Goal: Task Accomplishment & Management: Complete application form

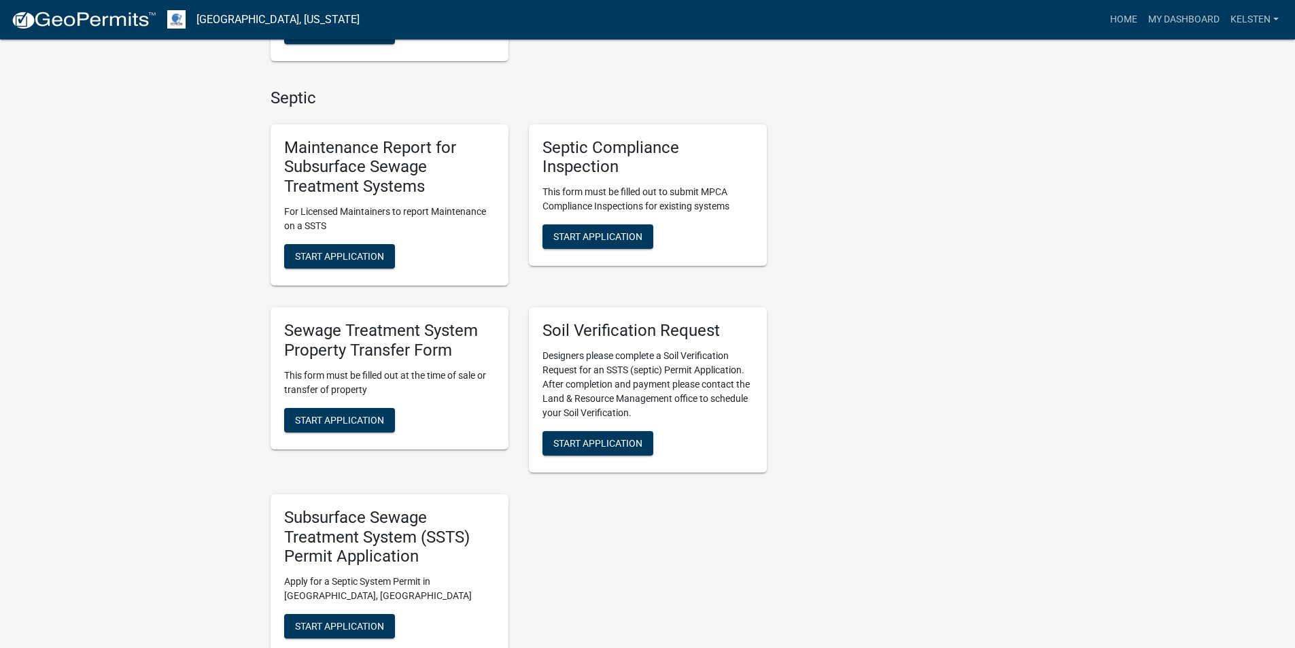
scroll to position [544, 0]
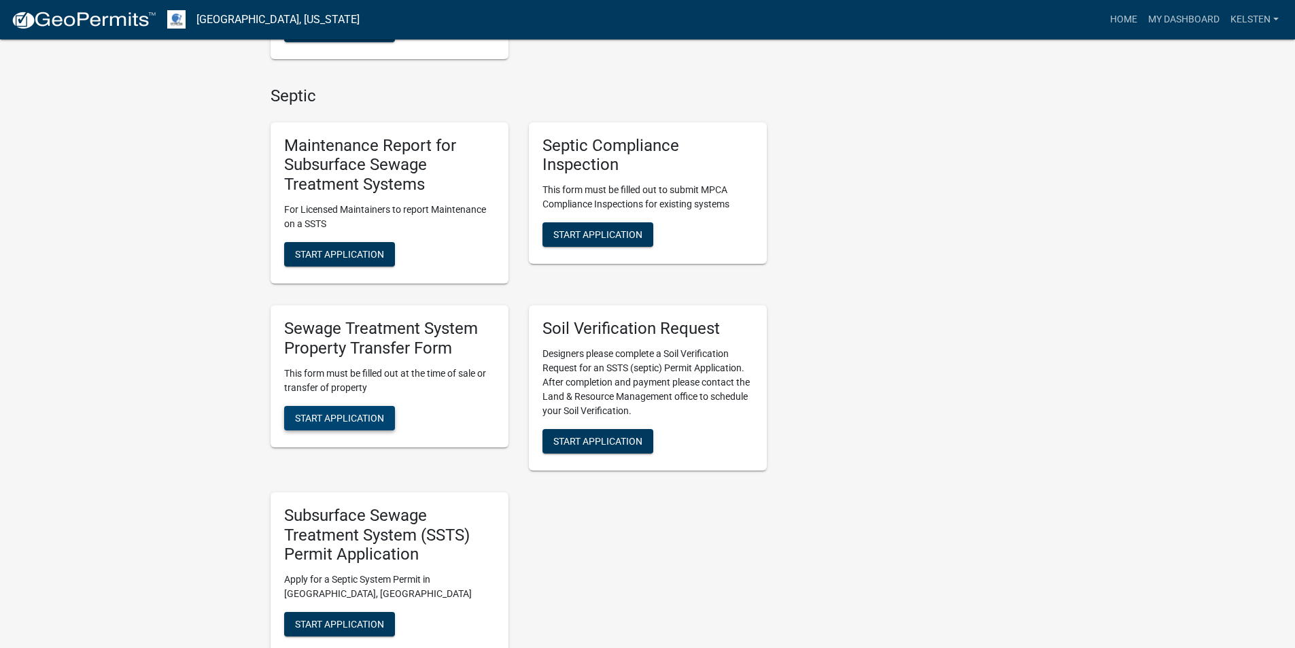
click at [361, 414] on span "Start Application" at bounding box center [339, 417] width 89 height 11
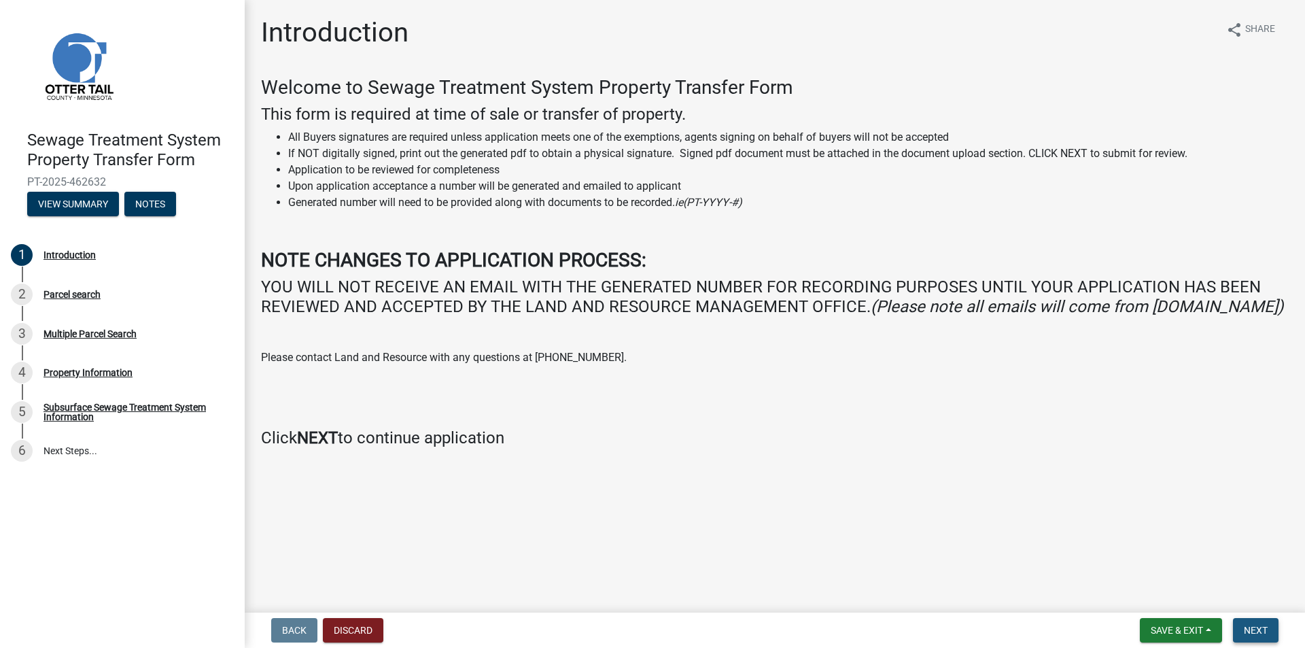
click at [1261, 631] on span "Next" at bounding box center [1256, 630] width 24 height 11
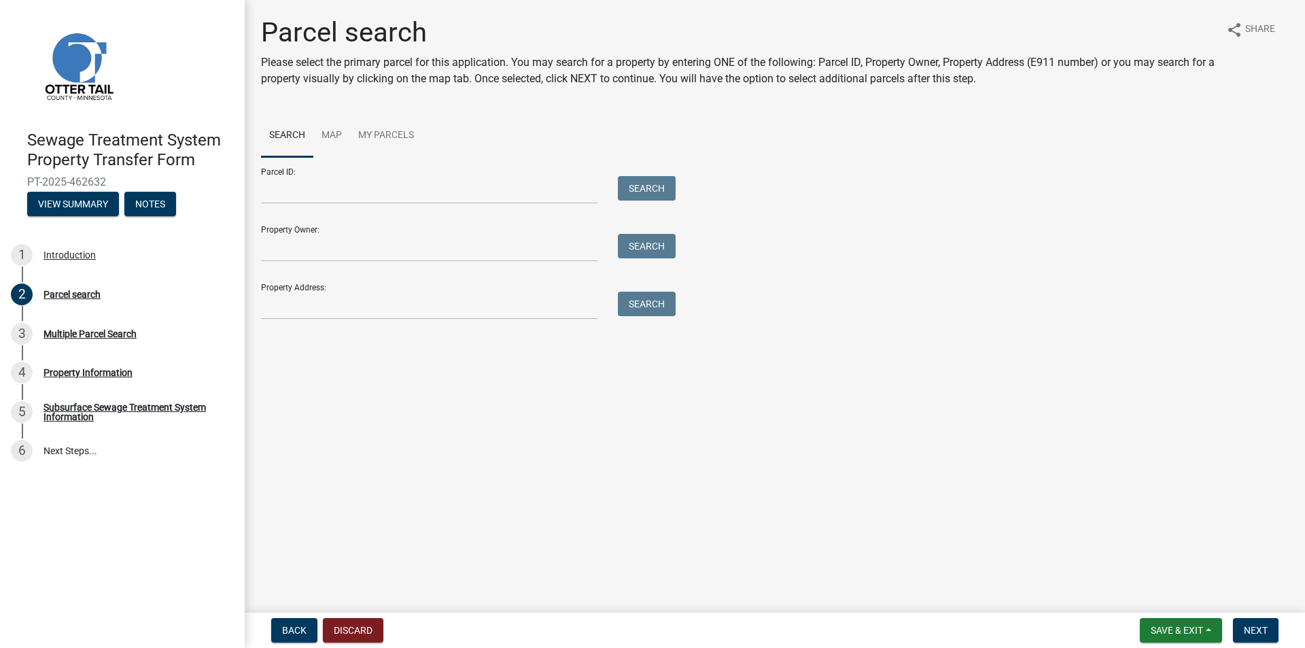
click at [462, 174] on div "Parcel ID: Search" at bounding box center [465, 180] width 408 height 47
click at [460, 187] on input "Parcel ID:" at bounding box center [429, 190] width 337 height 28
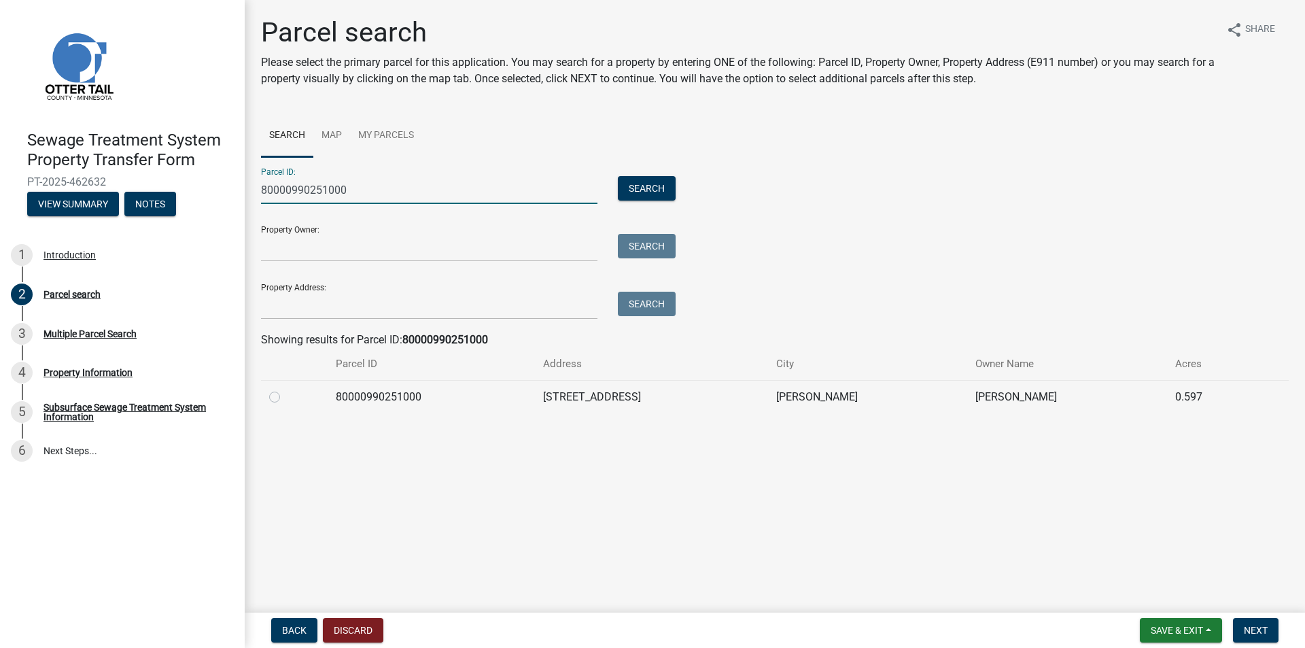
type input "80000990251000"
click at [286, 389] on label at bounding box center [286, 389] width 0 height 0
click at [286, 398] on input "radio" at bounding box center [290, 393] width 9 height 9
radio input "true"
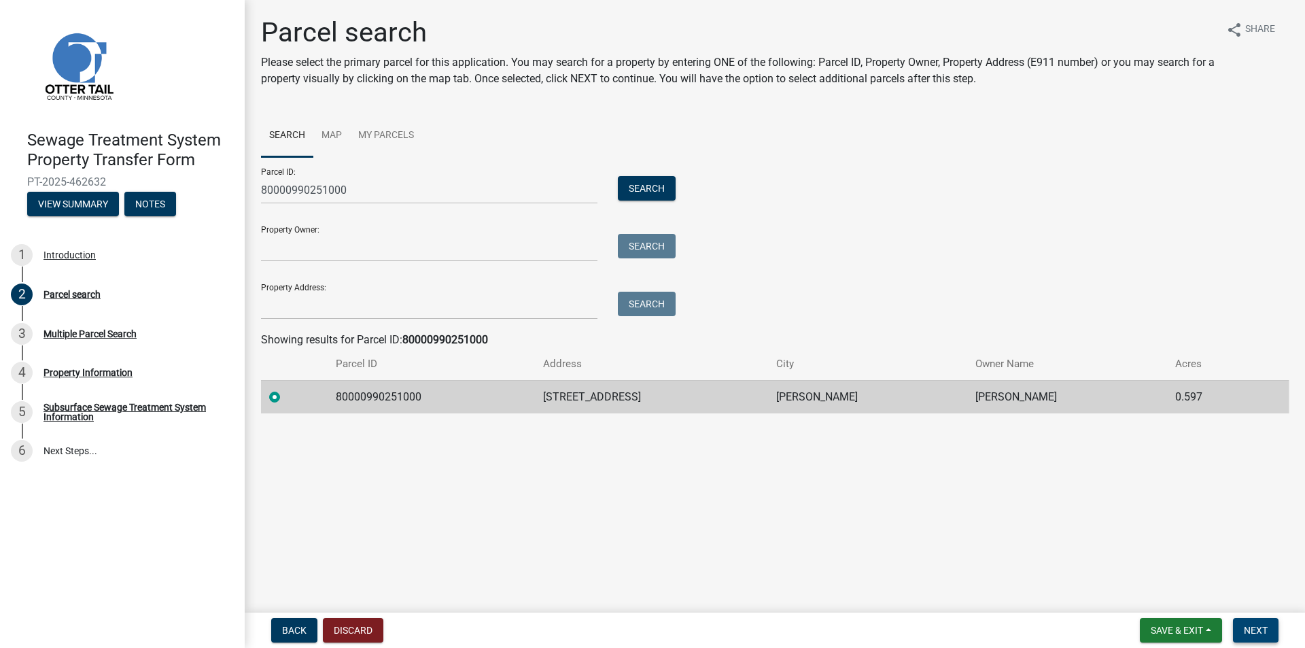
click at [1268, 636] on span "Next" at bounding box center [1256, 630] width 24 height 11
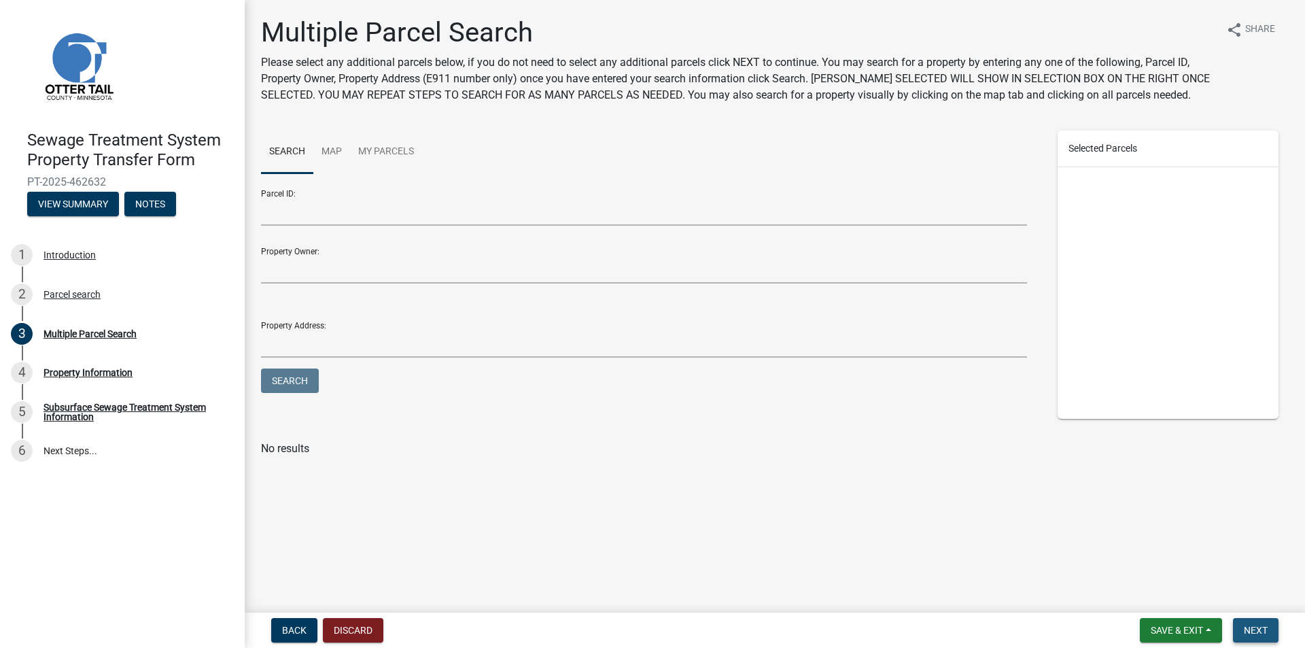
click at [1268, 636] on span "Next" at bounding box center [1256, 630] width 24 height 11
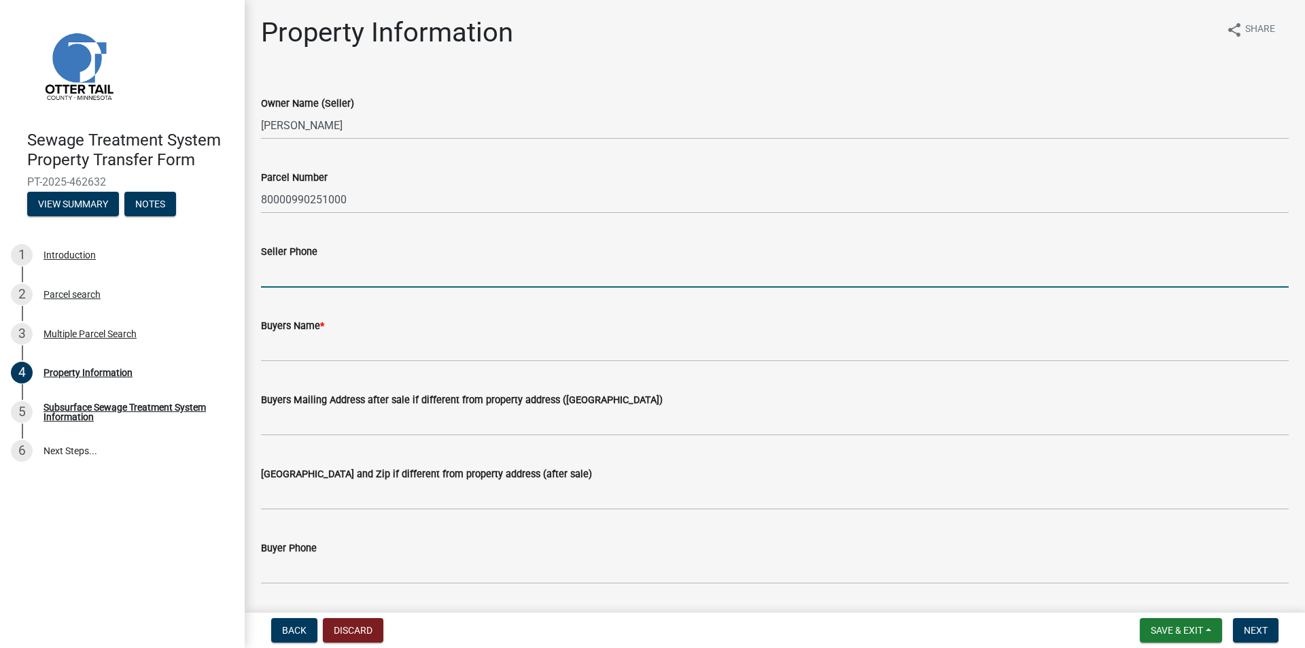
click at [340, 270] on input "Seller Phone" at bounding box center [775, 274] width 1028 height 28
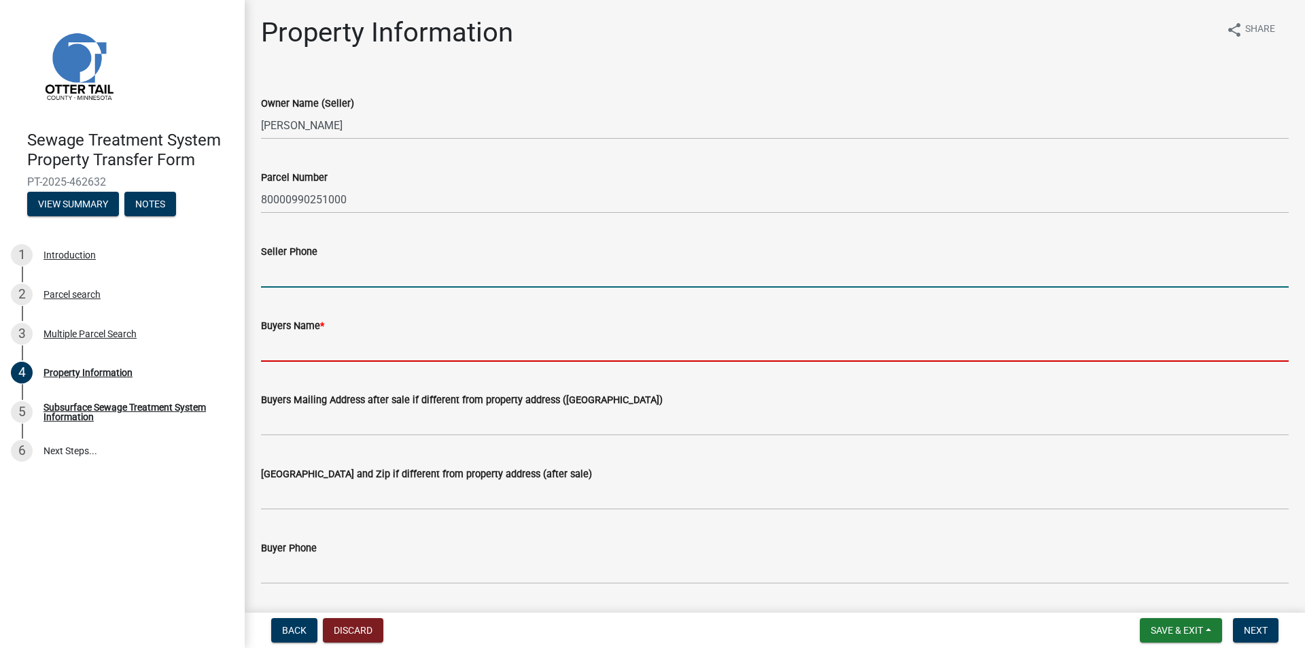
click at [284, 352] on input "Buyers Name *" at bounding box center [775, 348] width 1028 height 28
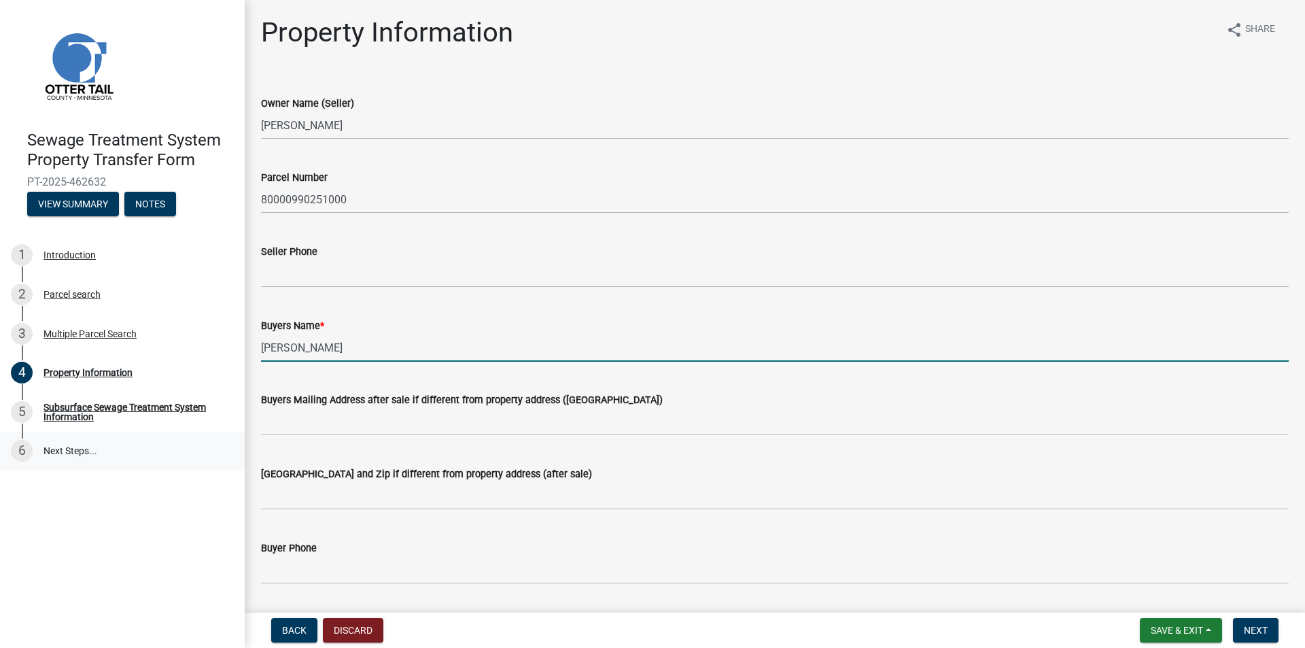
type input "[PERSON_NAME]"
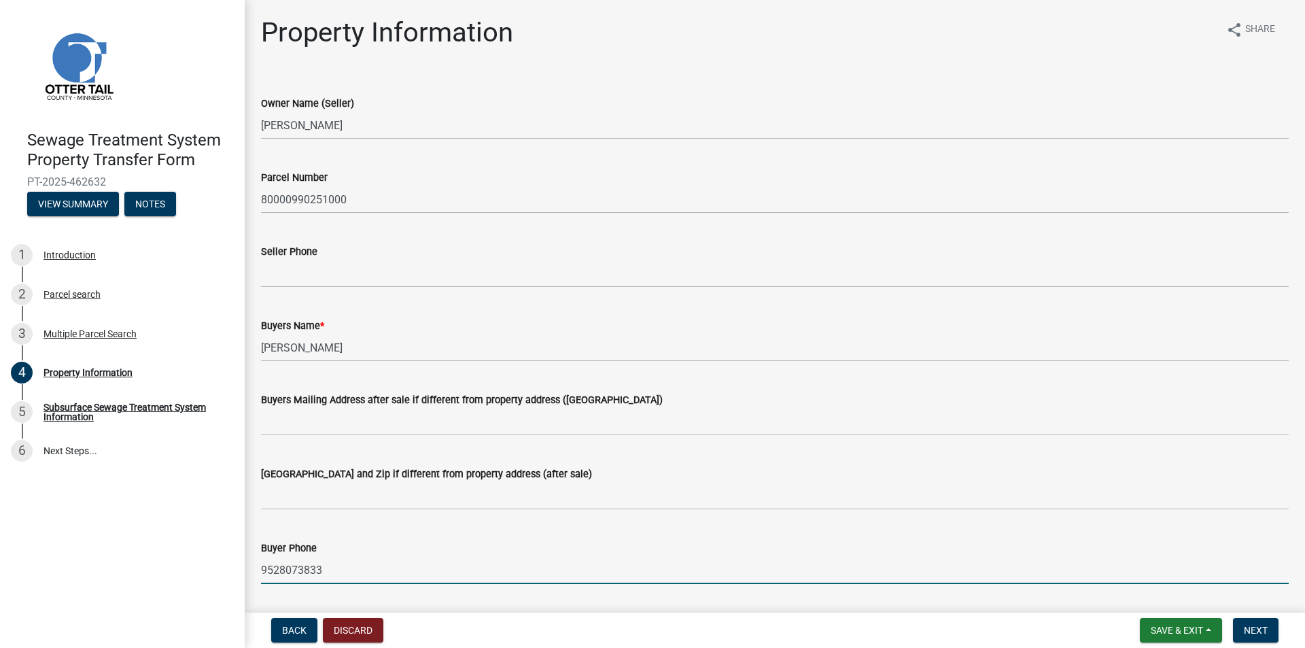
type input "9528073833"
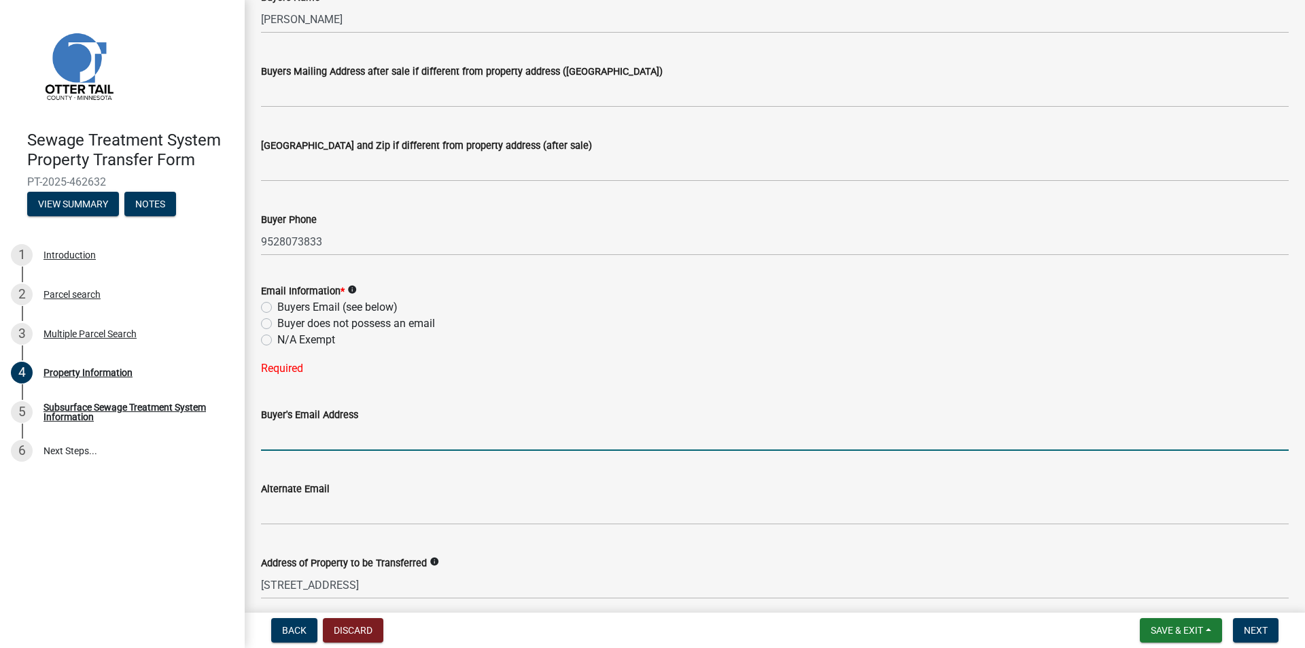
click at [277, 304] on label "Buyers Email (see below)" at bounding box center [337, 307] width 120 height 16
click at [277, 304] on input "Buyers Email (see below)" at bounding box center [281, 303] width 9 height 9
radio input "true"
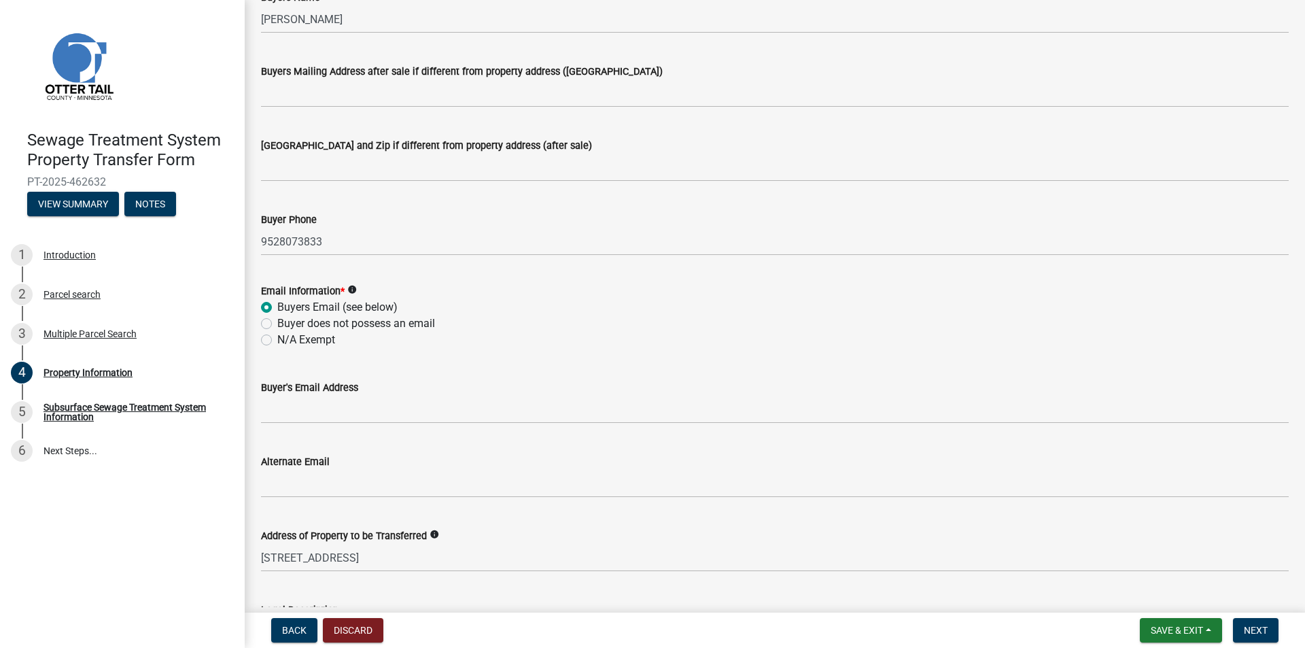
drag, startPoint x: 313, startPoint y: 430, endPoint x: 313, endPoint y: 413, distance: 16.3
click at [312, 428] on wm-data-entity-input "Buyer's Email Address" at bounding box center [775, 397] width 1028 height 74
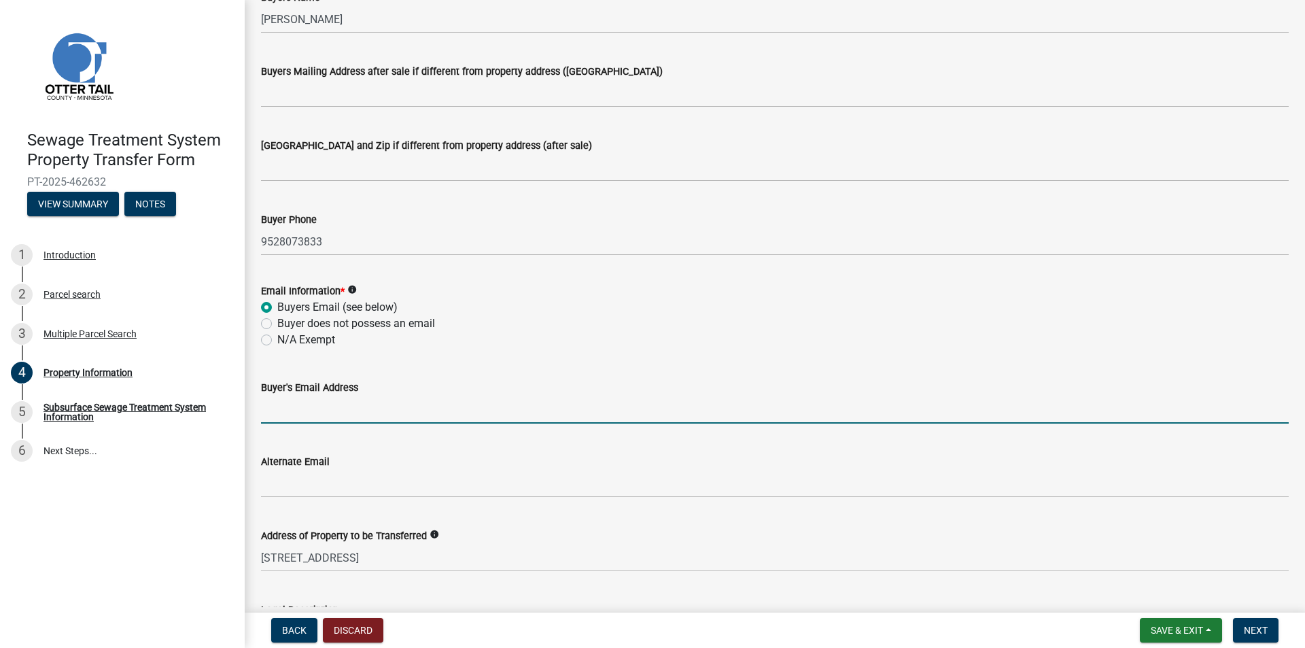
click at [313, 413] on input "Buyer's Email Address" at bounding box center [775, 410] width 1028 height 28
type input "[EMAIL_ADDRESS][DOMAIN_NAME]"
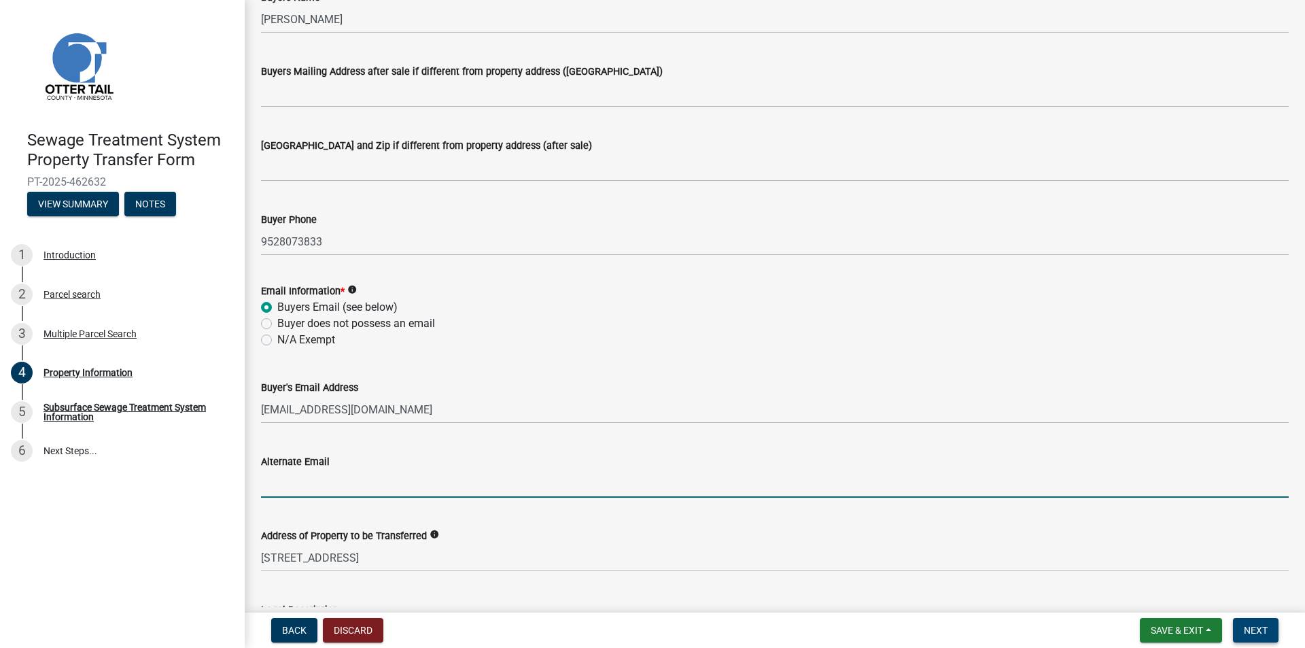
click at [1257, 629] on span "Next" at bounding box center [1256, 630] width 24 height 11
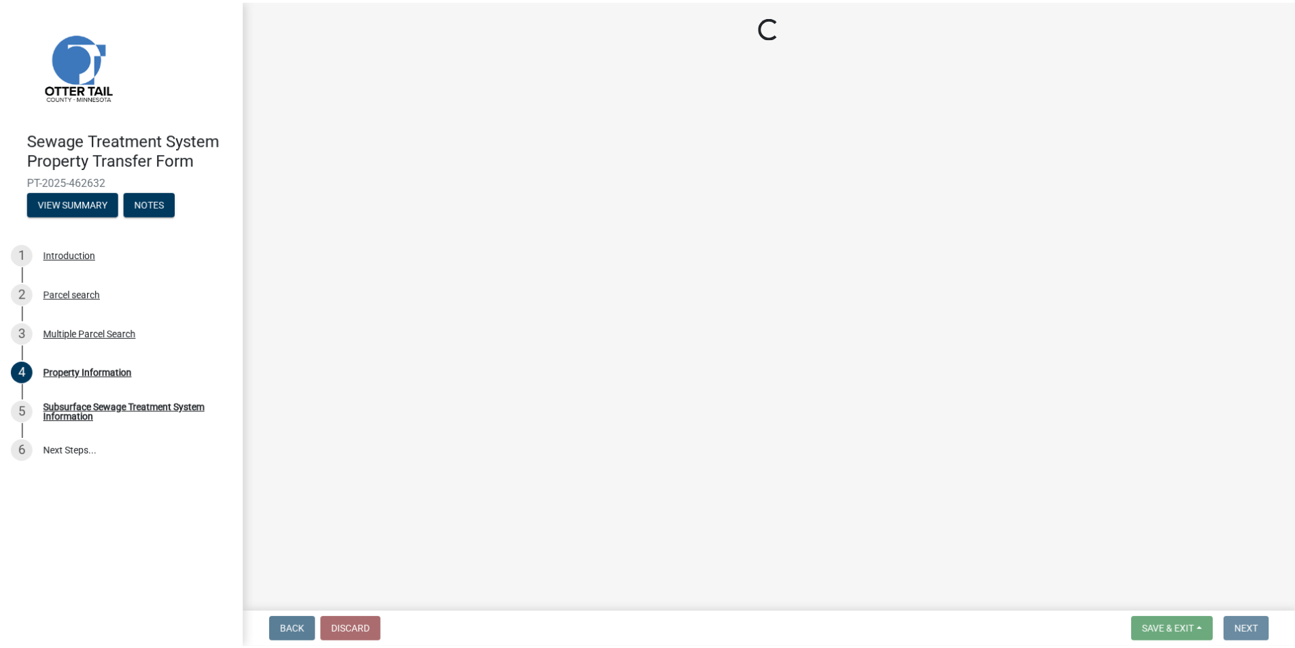
scroll to position [0, 0]
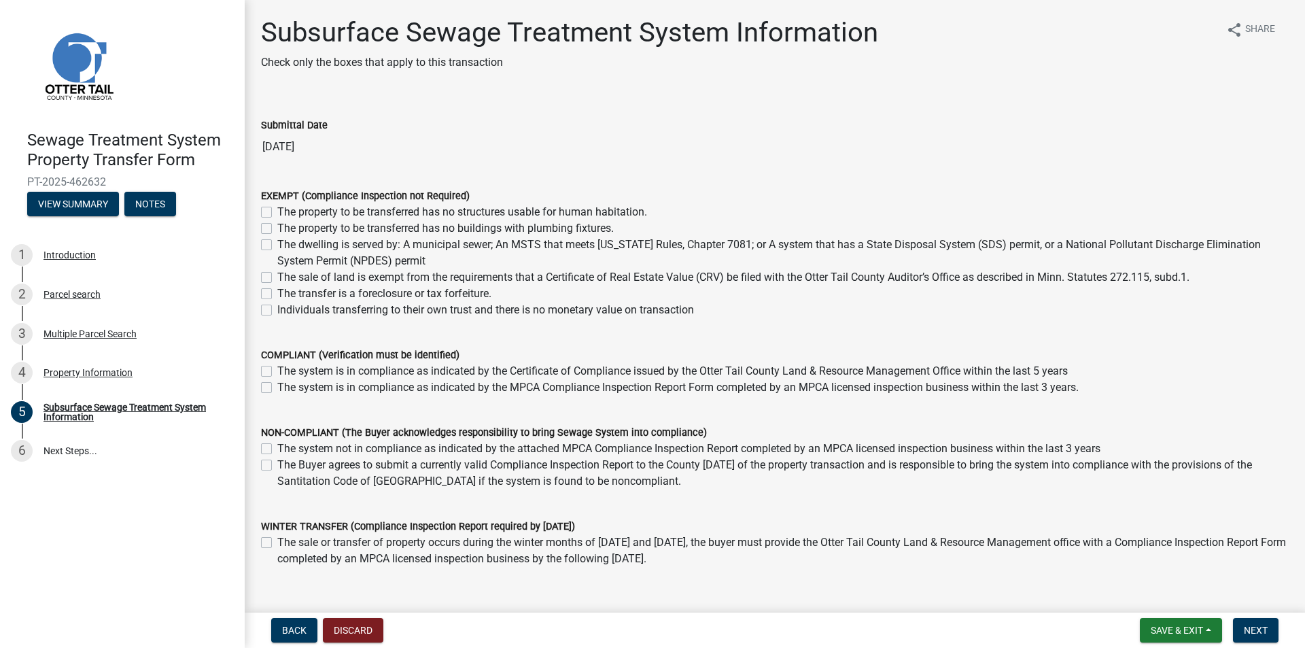
click at [1032, 238] on label "The dwelling is served by: A municipal sewer; An MSTS that meets [US_STATE] Rul…" at bounding box center [783, 253] width 1012 height 33
click at [286, 238] on input "The dwelling is served by: A municipal sewer; An MSTS that meets [US_STATE] Rul…" at bounding box center [281, 241] width 9 height 9
checkbox input "true"
checkbox input "false"
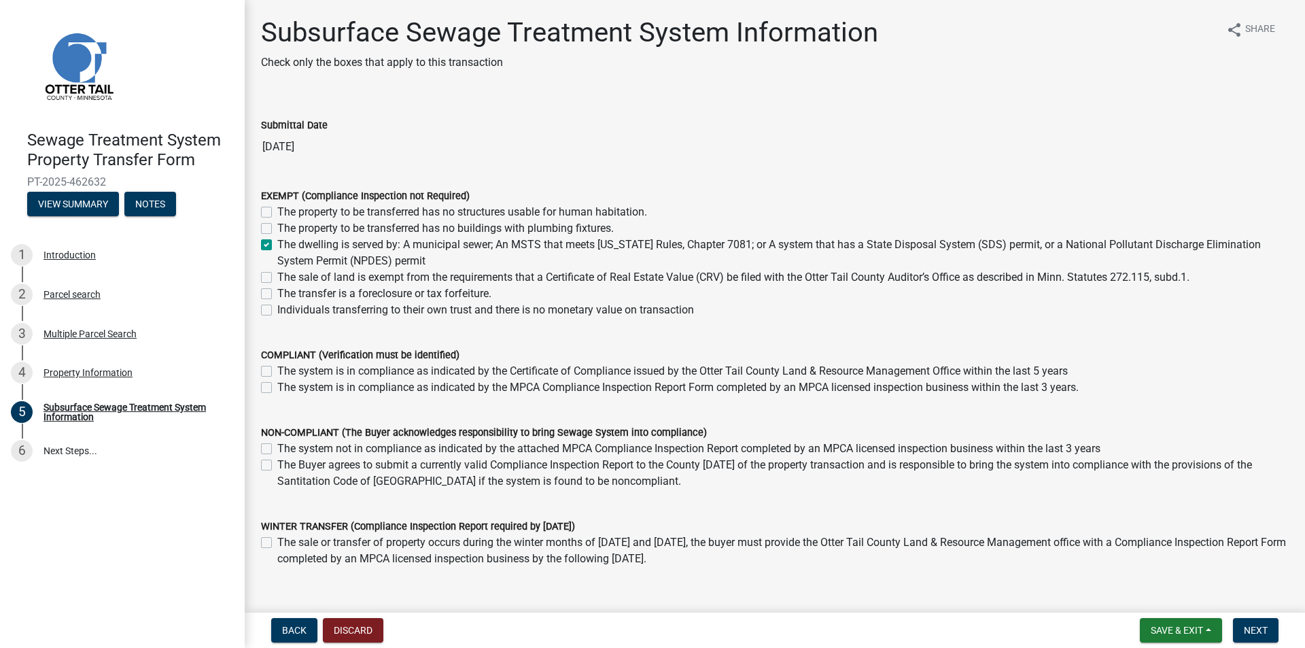
checkbox input "true"
checkbox input "false"
click at [1266, 637] on button "Next" at bounding box center [1256, 630] width 46 height 24
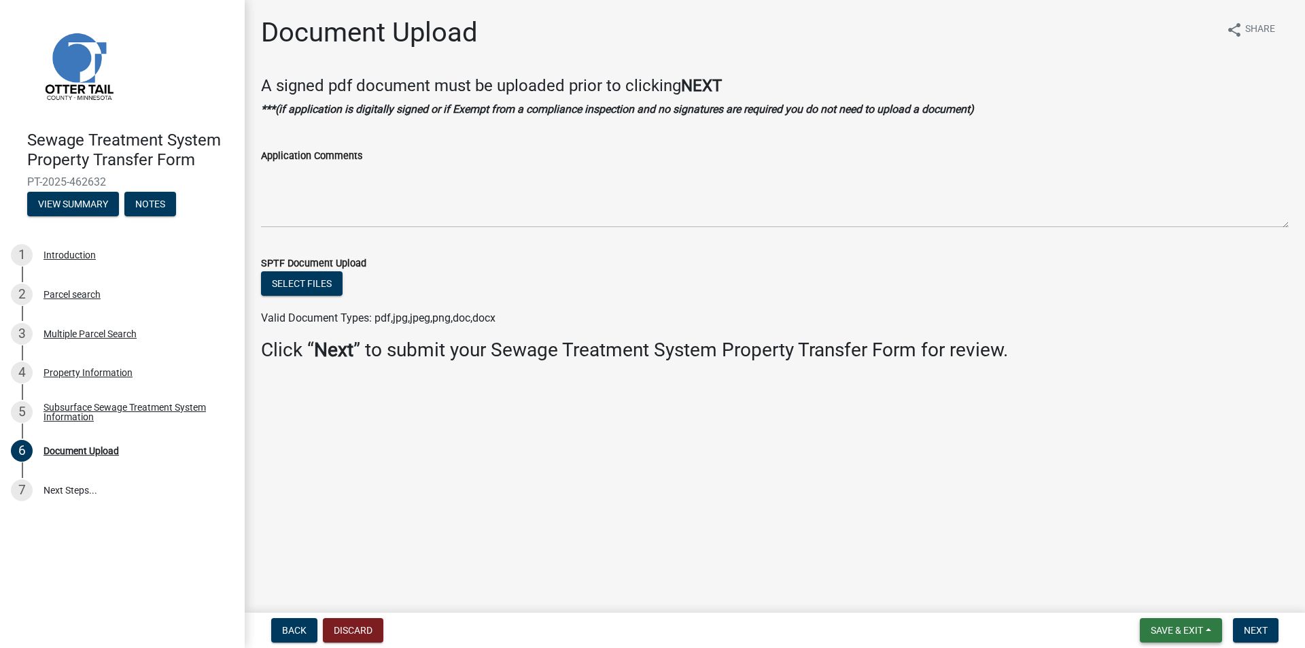
click at [1179, 630] on span "Save & Exit" at bounding box center [1177, 630] width 52 height 11
click at [1163, 598] on button "Save & Exit" at bounding box center [1168, 595] width 109 height 33
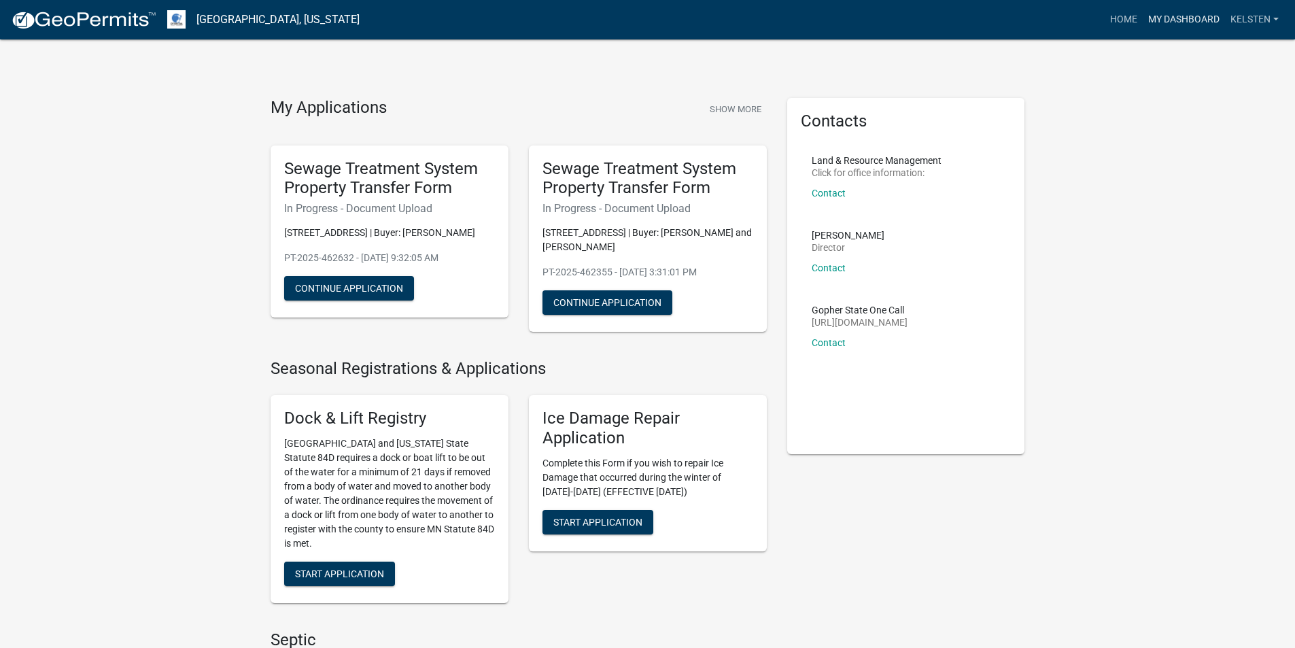
click at [1150, 19] on link "My Dashboard" at bounding box center [1184, 20] width 82 height 26
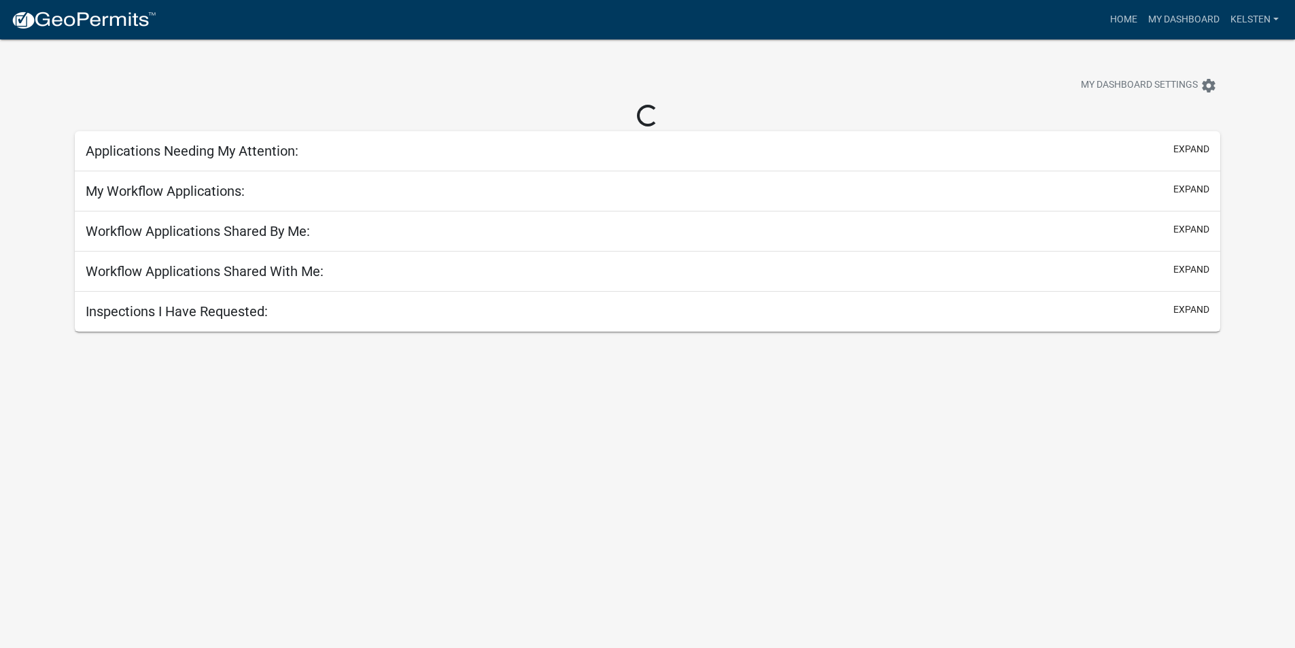
select select "3: 100"
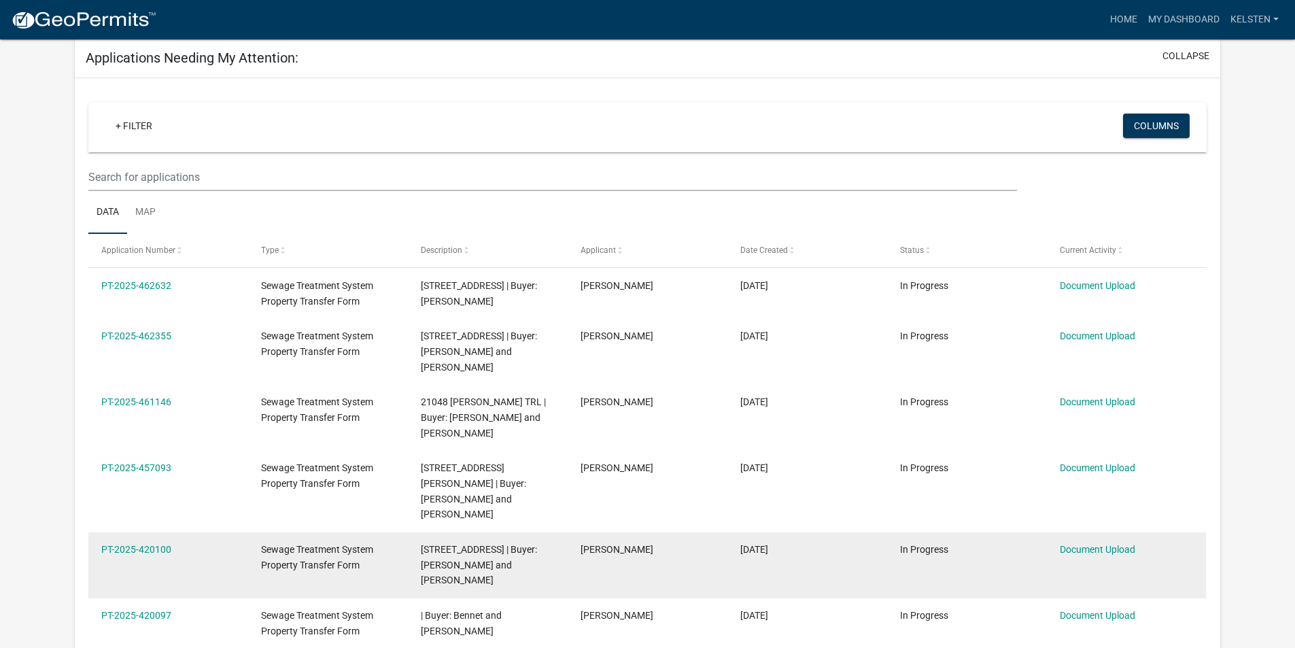
scroll to position [68, 0]
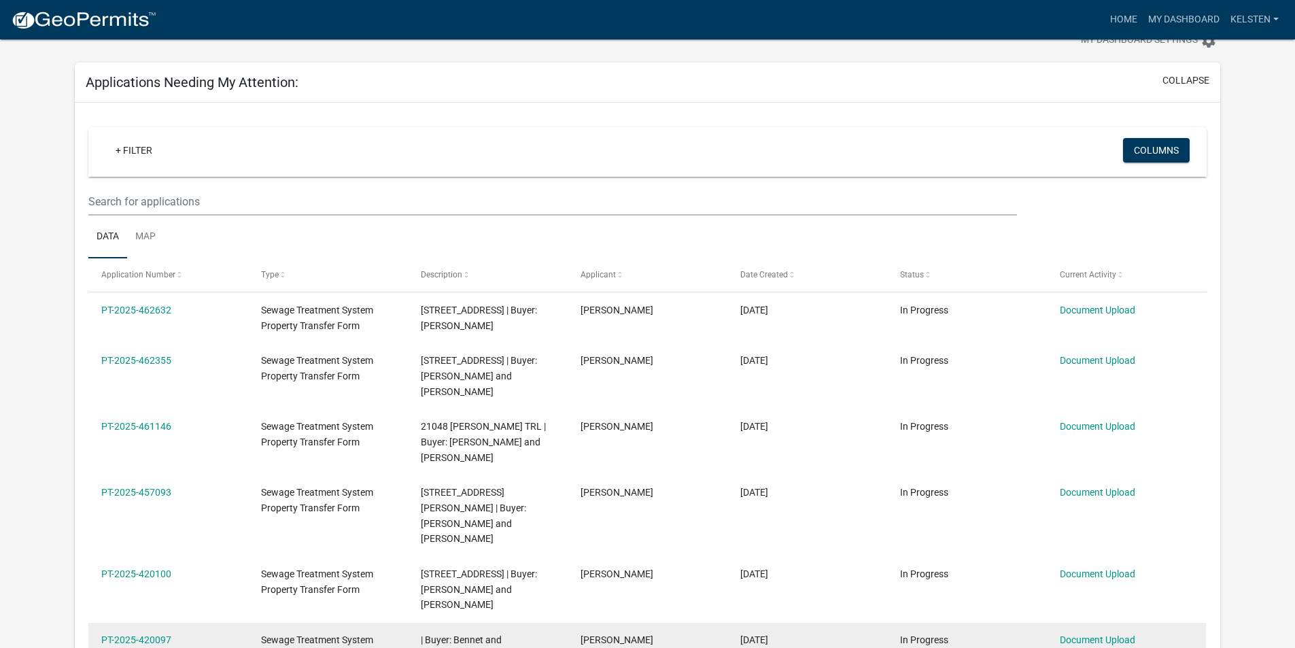
scroll to position [0, 0]
